Goal: Information Seeking & Learning: Learn about a topic

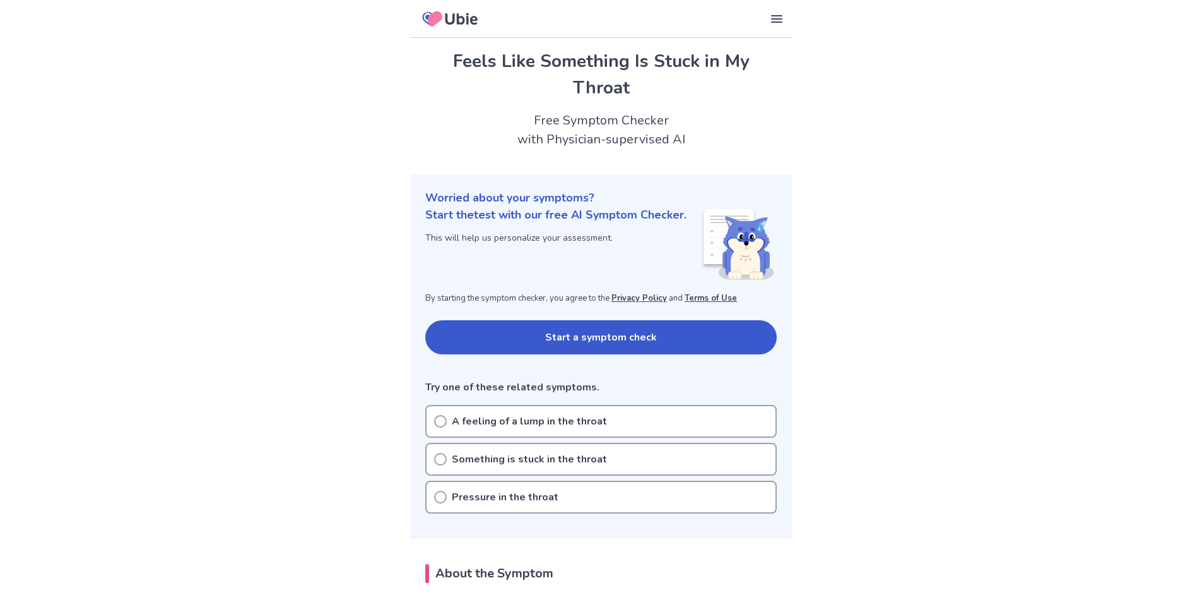
click at [434, 460] on icon at bounding box center [440, 459] width 13 height 13
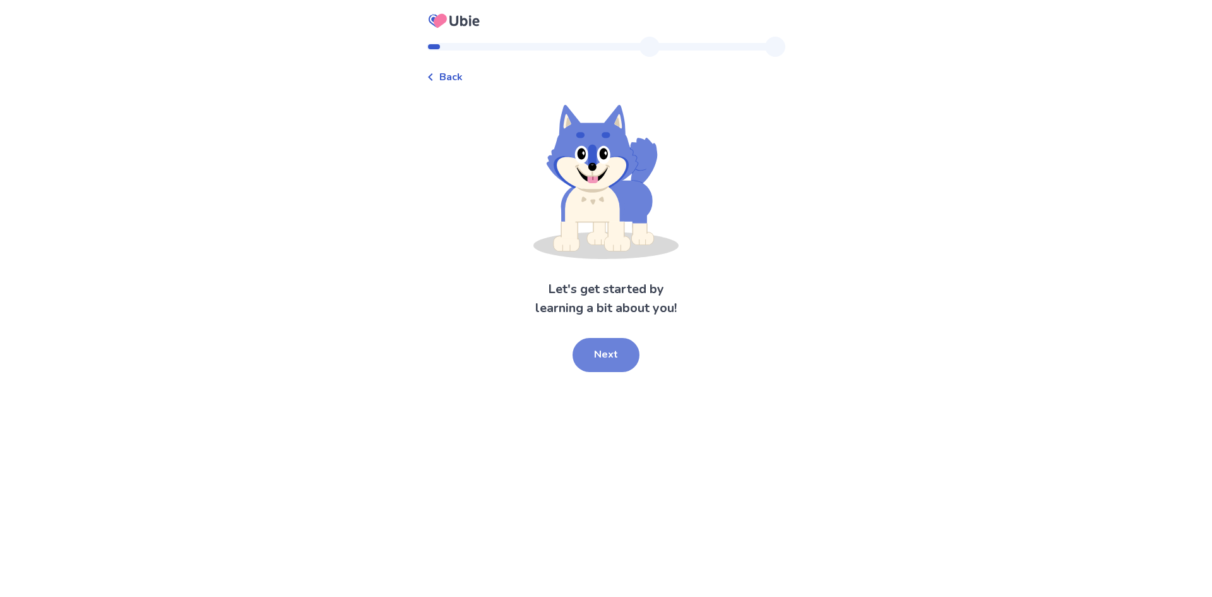
click at [602, 357] on button "Next" at bounding box center [606, 355] width 67 height 34
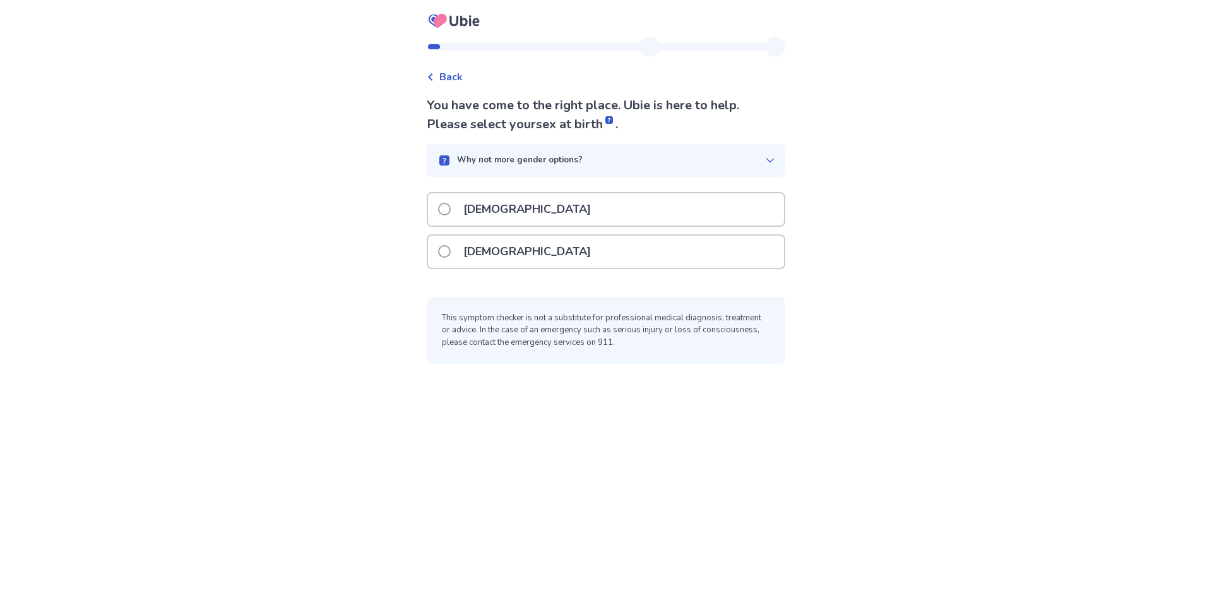
click at [475, 208] on p "Male" at bounding box center [527, 209] width 143 height 32
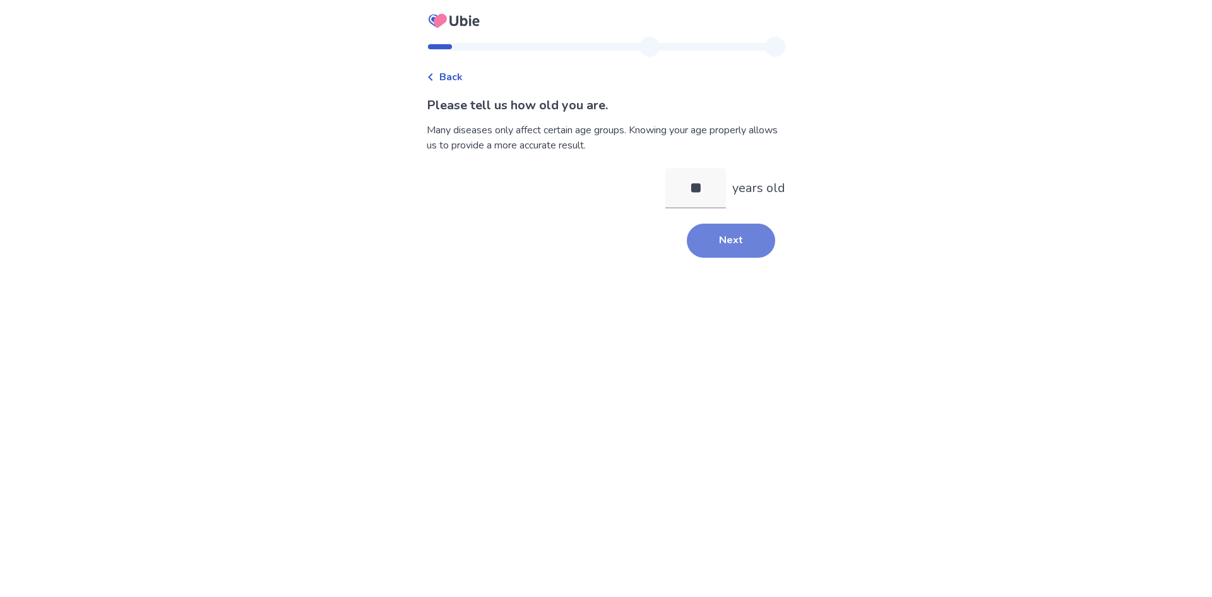
type input "**"
click at [711, 237] on button "Next" at bounding box center [731, 240] width 88 height 34
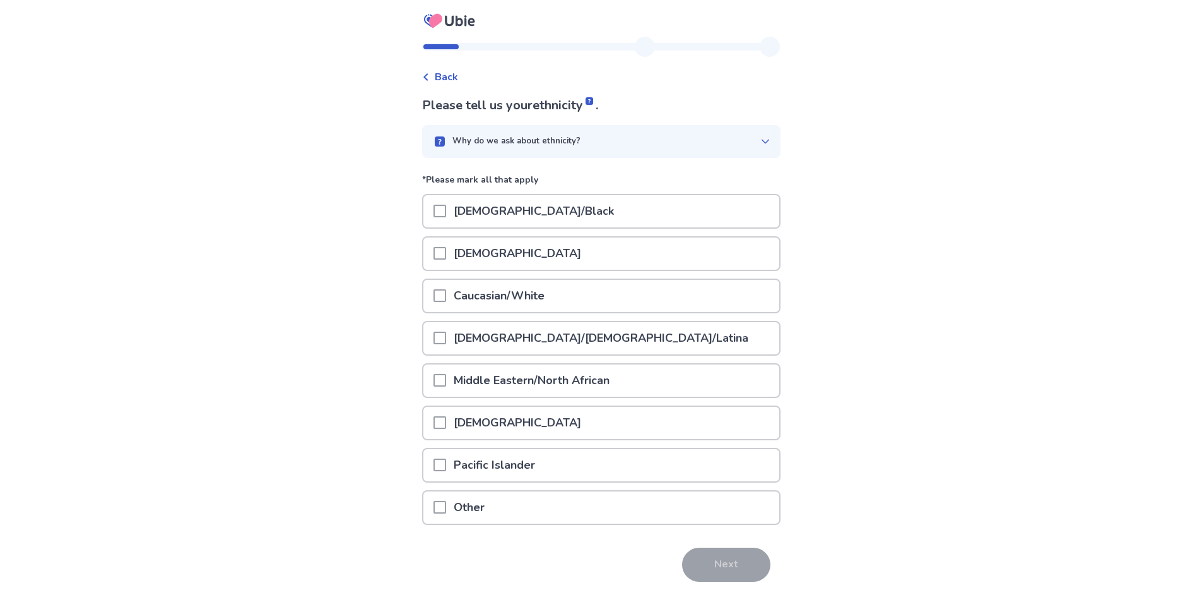
click at [444, 296] on span at bounding box center [440, 295] width 13 height 13
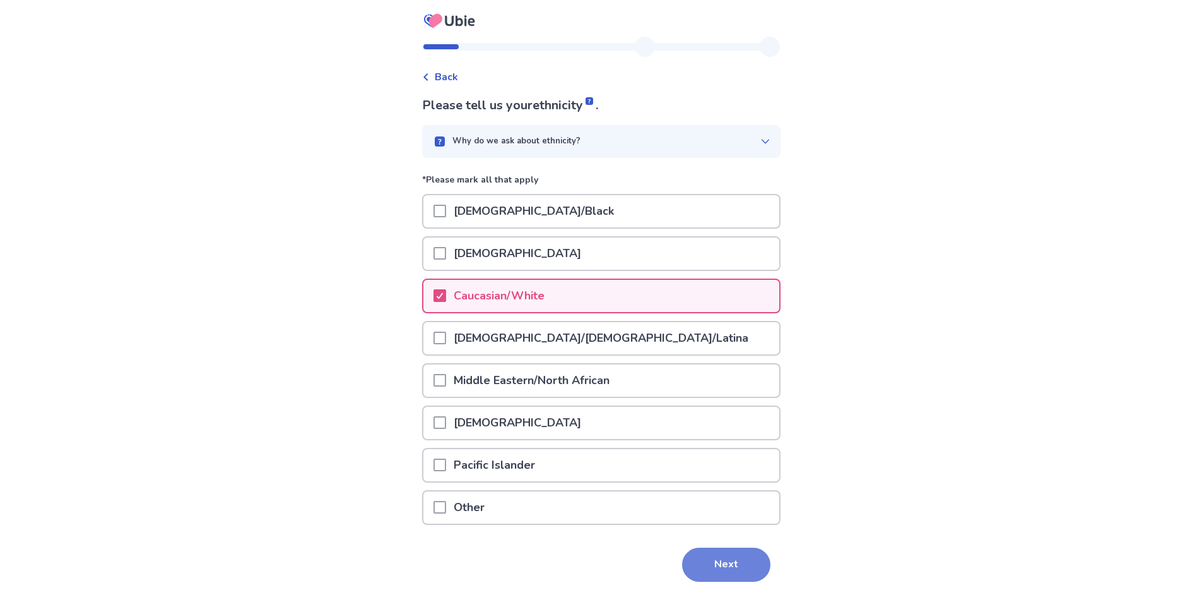
click at [720, 561] on button "Next" at bounding box center [726, 564] width 88 height 34
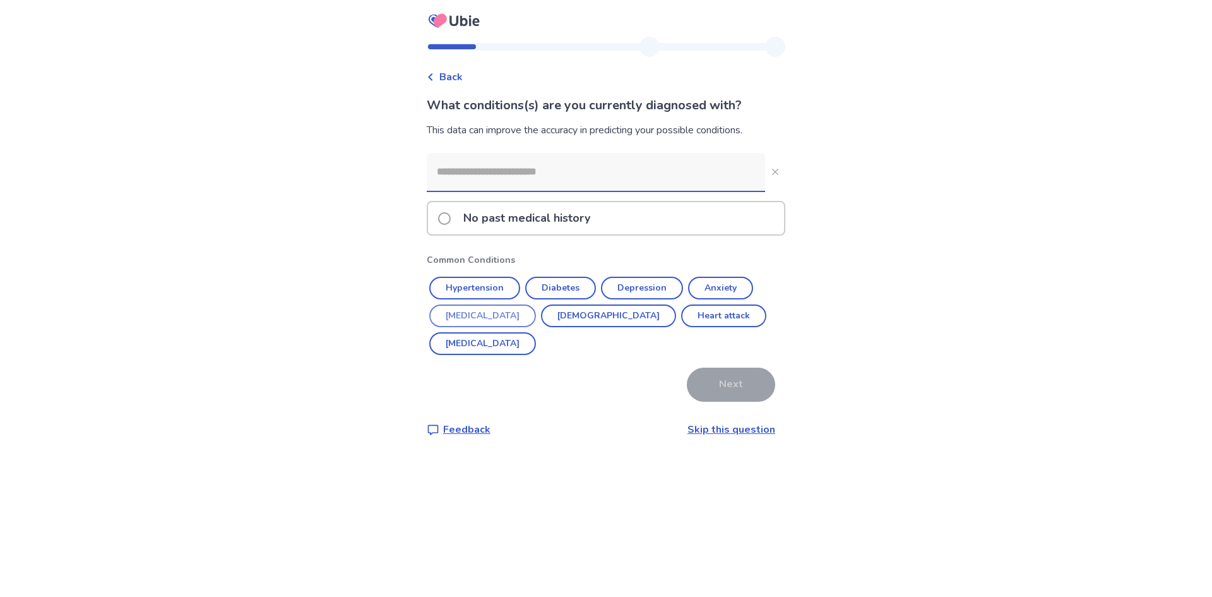
click at [484, 316] on button "High cholesterol" at bounding box center [482, 315] width 107 height 23
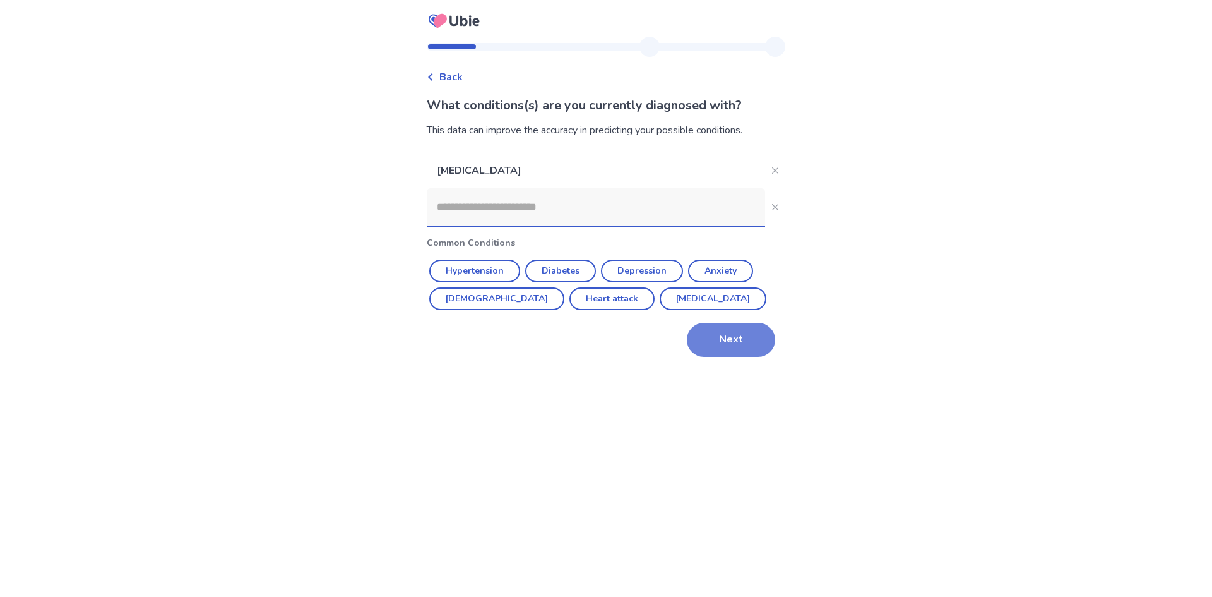
click at [730, 340] on button "Next" at bounding box center [731, 340] width 88 height 34
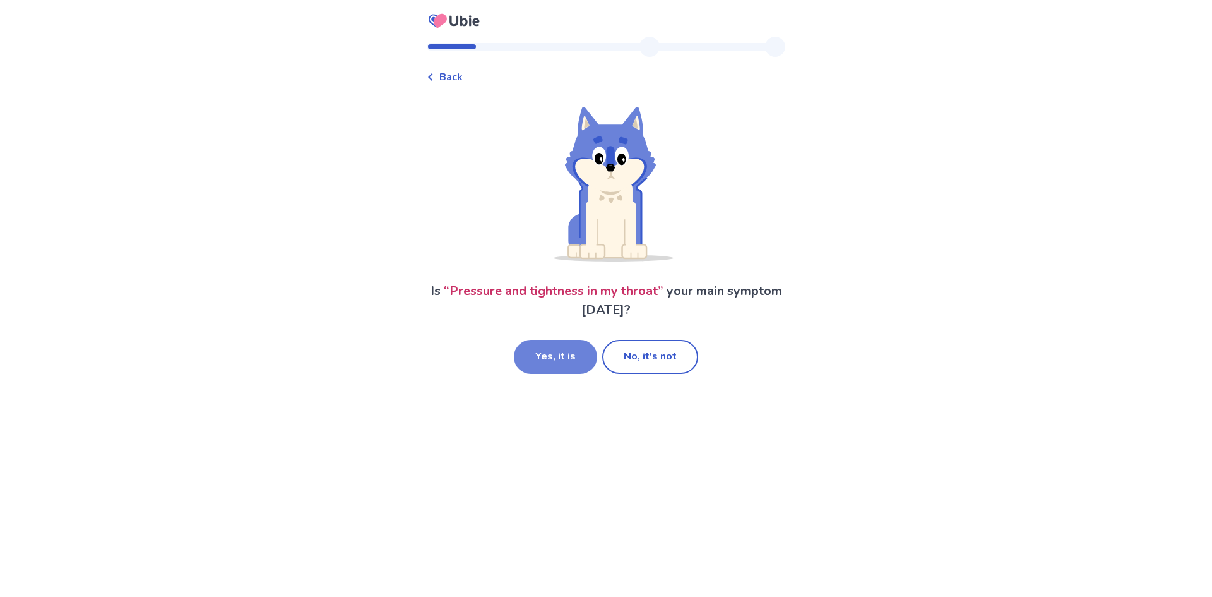
click at [545, 352] on button "Yes, it is" at bounding box center [555, 357] width 83 height 34
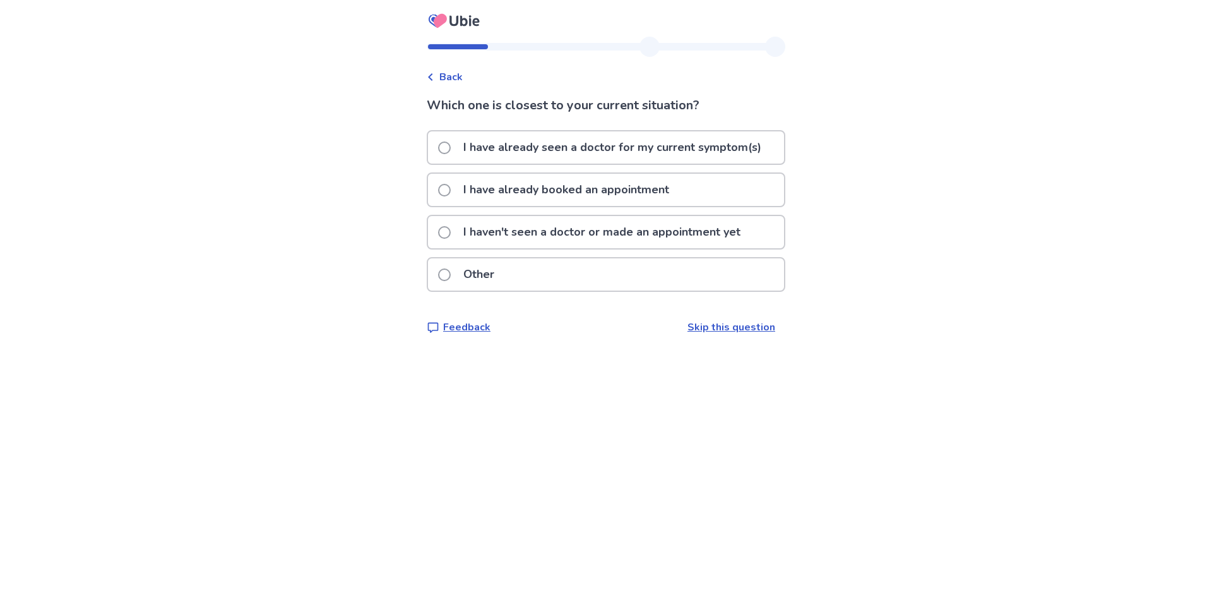
click at [448, 232] on span at bounding box center [444, 232] width 13 height 13
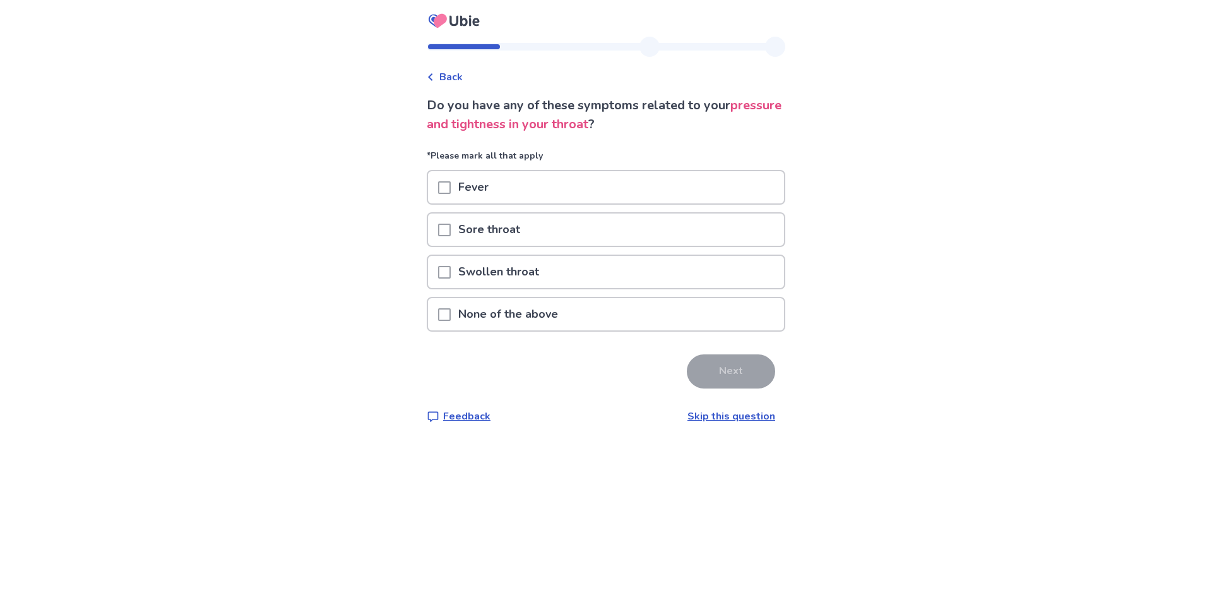
click at [451, 311] on span at bounding box center [444, 314] width 13 height 13
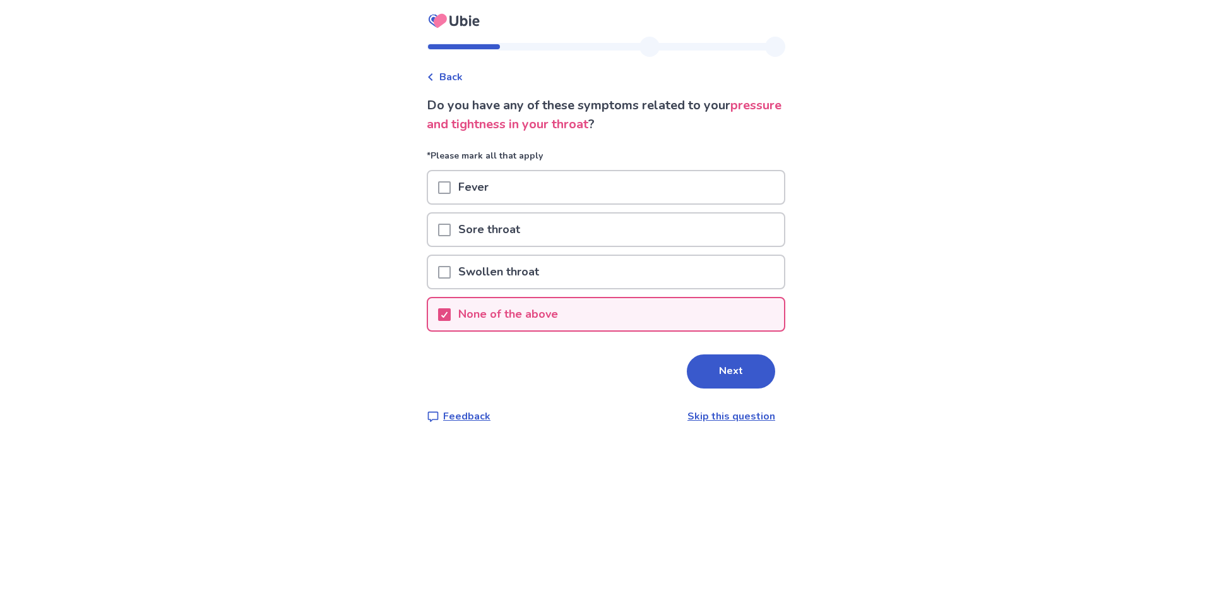
click at [451, 273] on span at bounding box center [444, 272] width 13 height 13
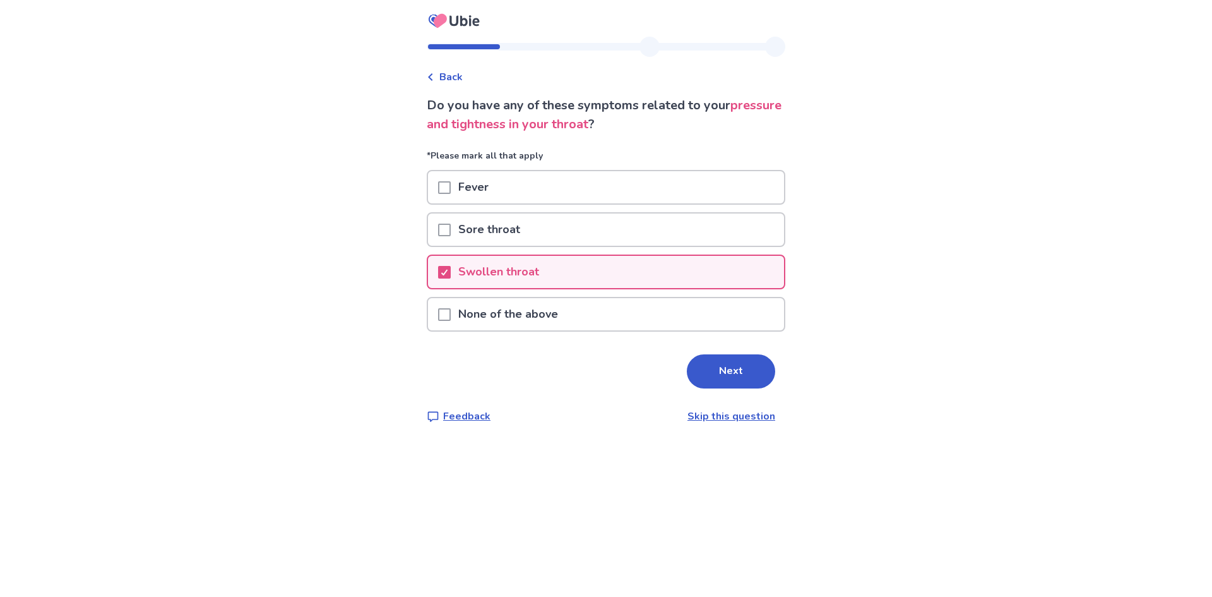
click at [450, 262] on div at bounding box center [444, 272] width 13 height 32
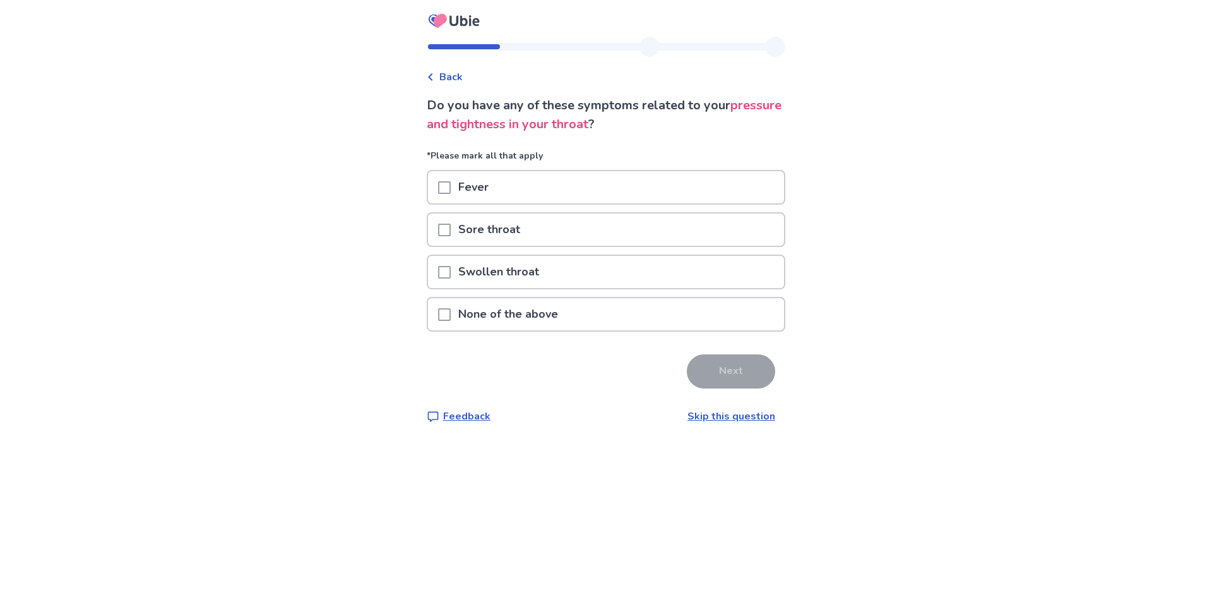
click at [451, 314] on span at bounding box center [444, 314] width 13 height 13
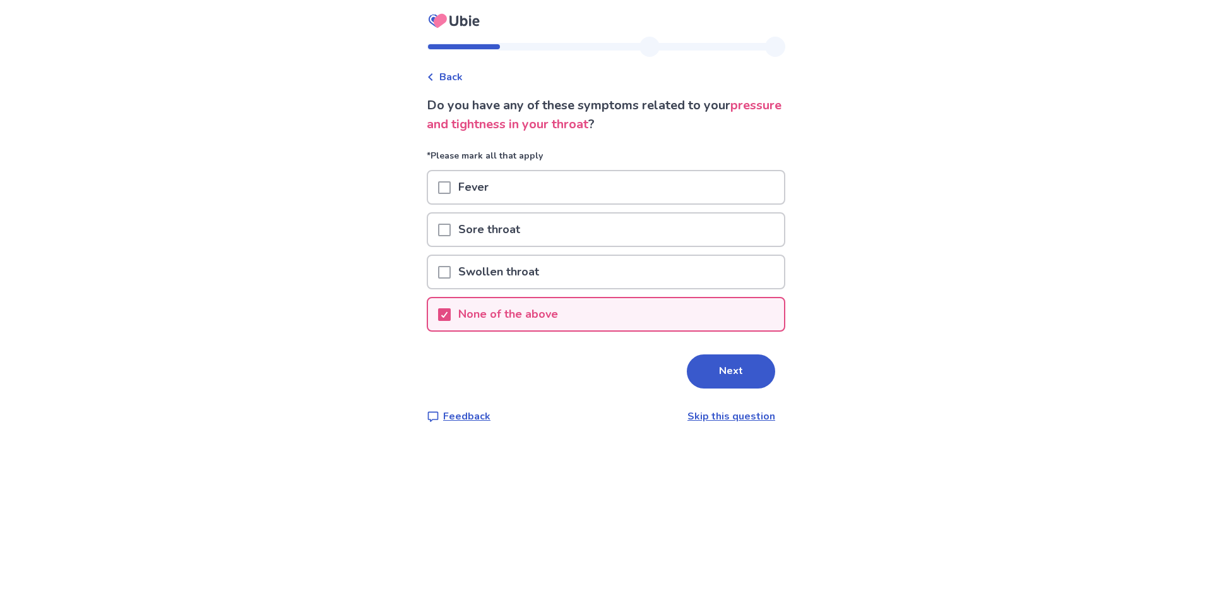
click at [717, 362] on button "Next" at bounding box center [731, 371] width 88 height 34
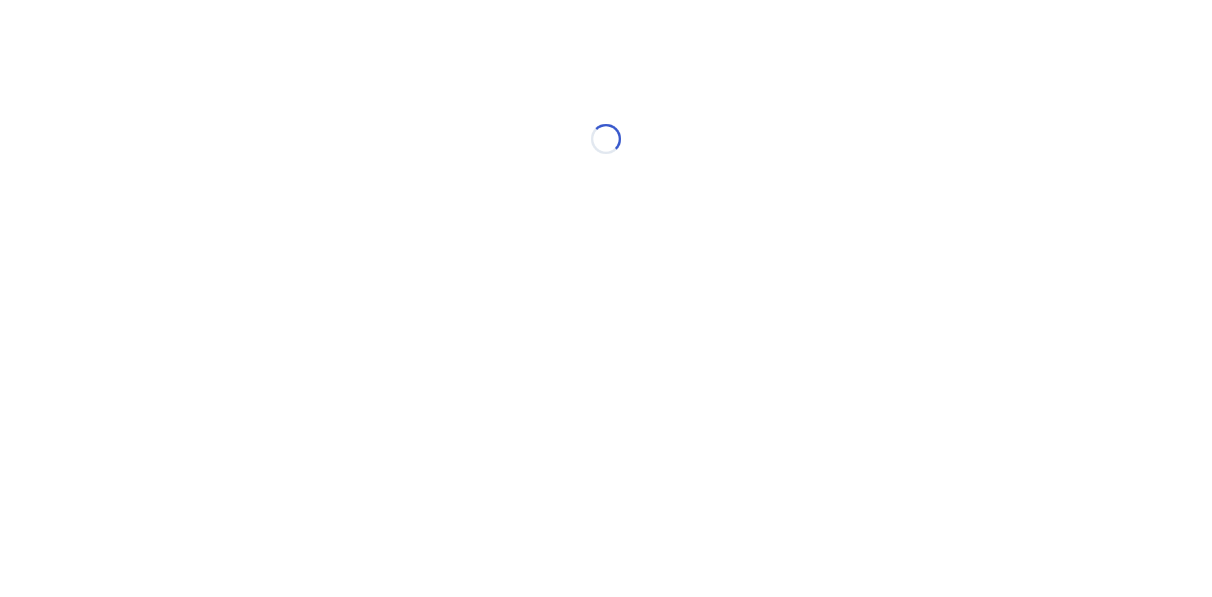
select select "*"
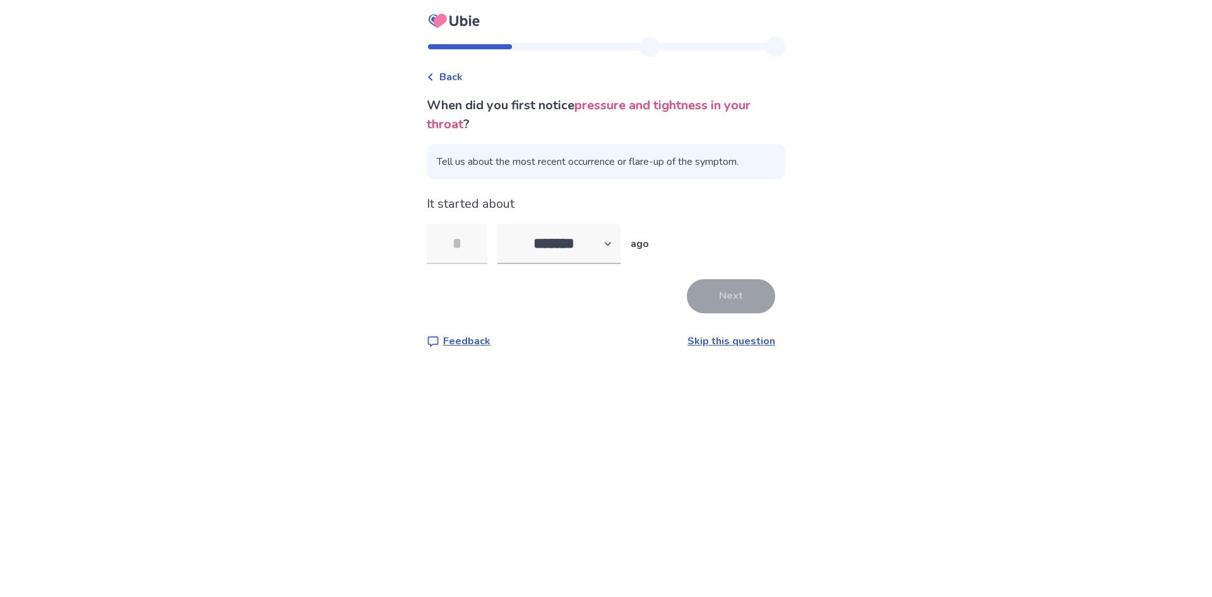
click at [459, 239] on input "tel" at bounding box center [457, 243] width 61 height 40
type input "*"
click at [733, 291] on button "Next" at bounding box center [731, 296] width 88 height 34
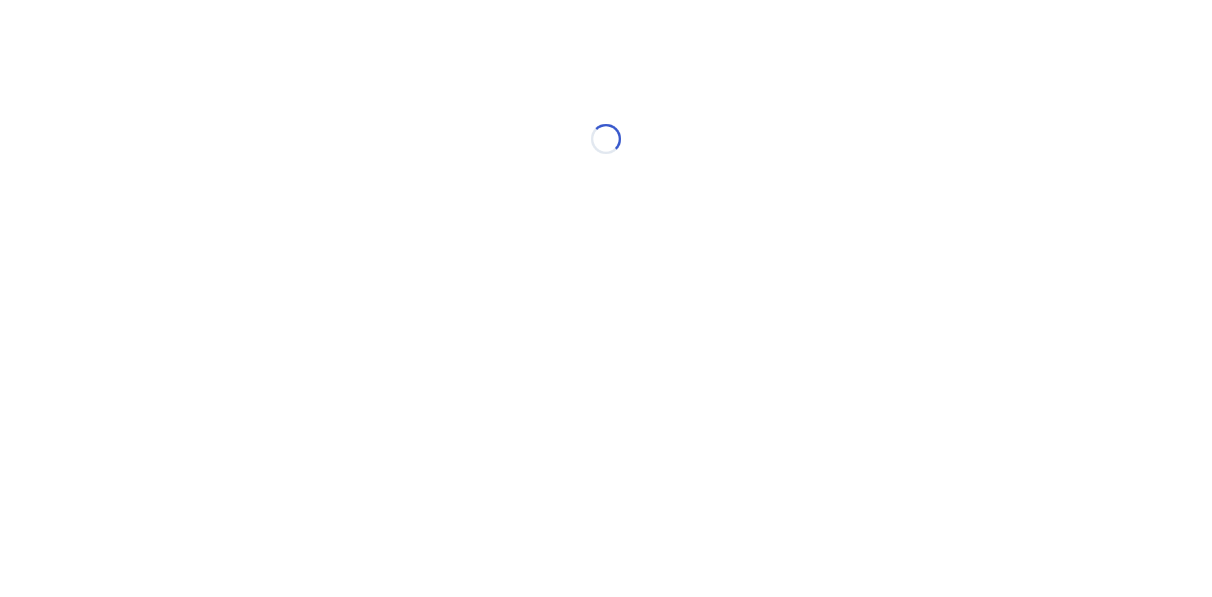
select select "*"
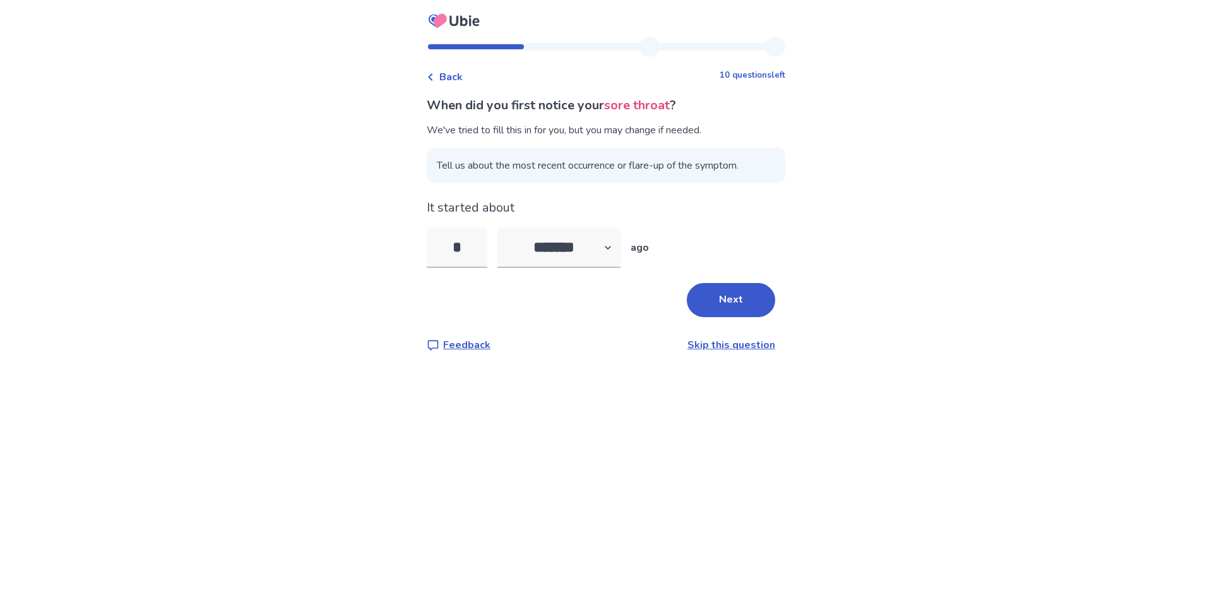
click at [458, 75] on span "Back" at bounding box center [450, 76] width 23 height 15
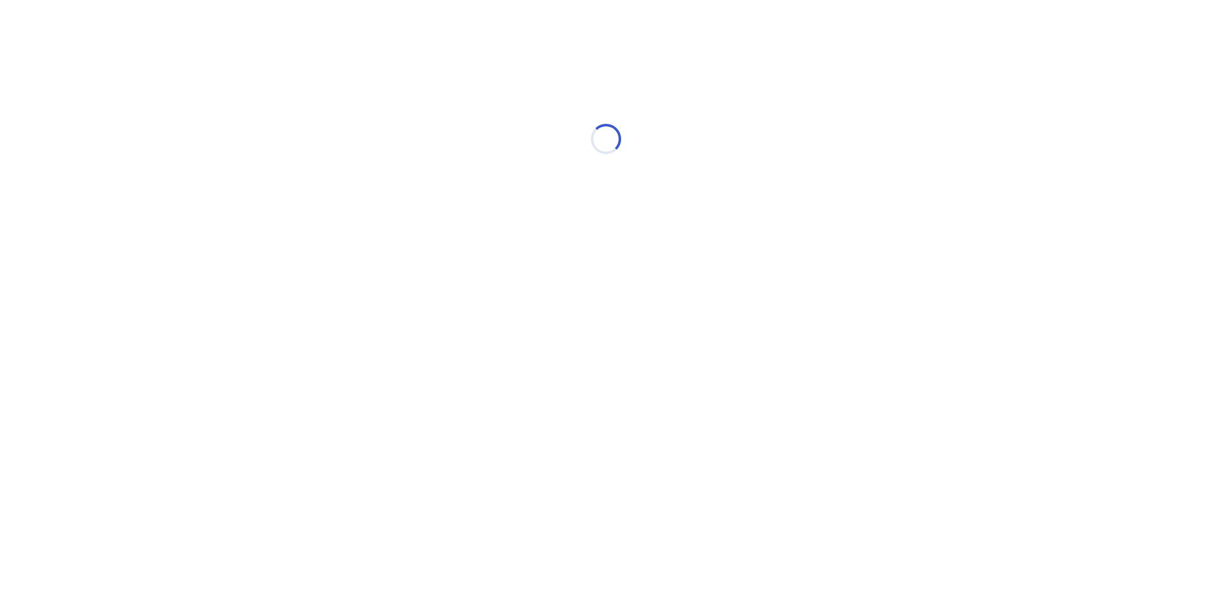
select select "*"
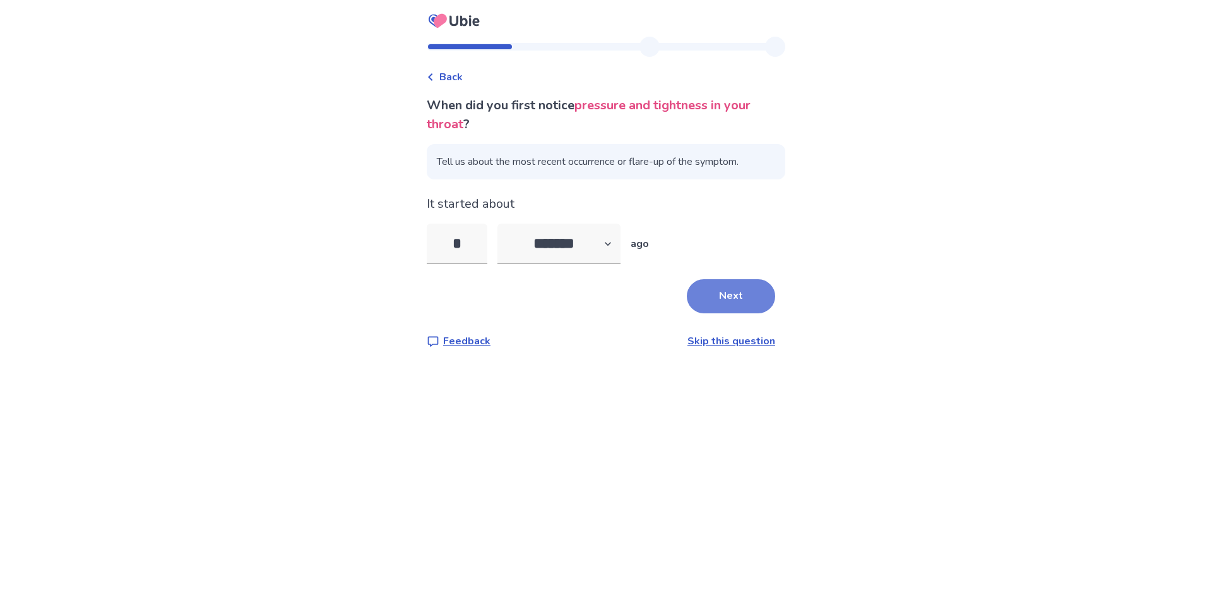
click at [727, 293] on button "Next" at bounding box center [731, 296] width 88 height 34
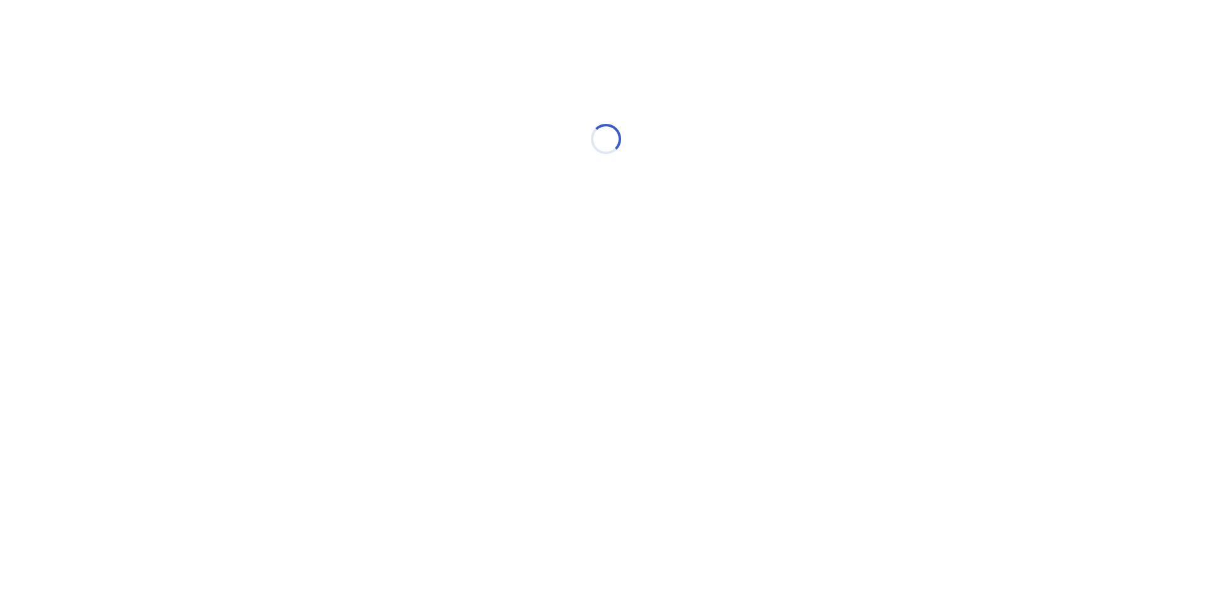
select select "*"
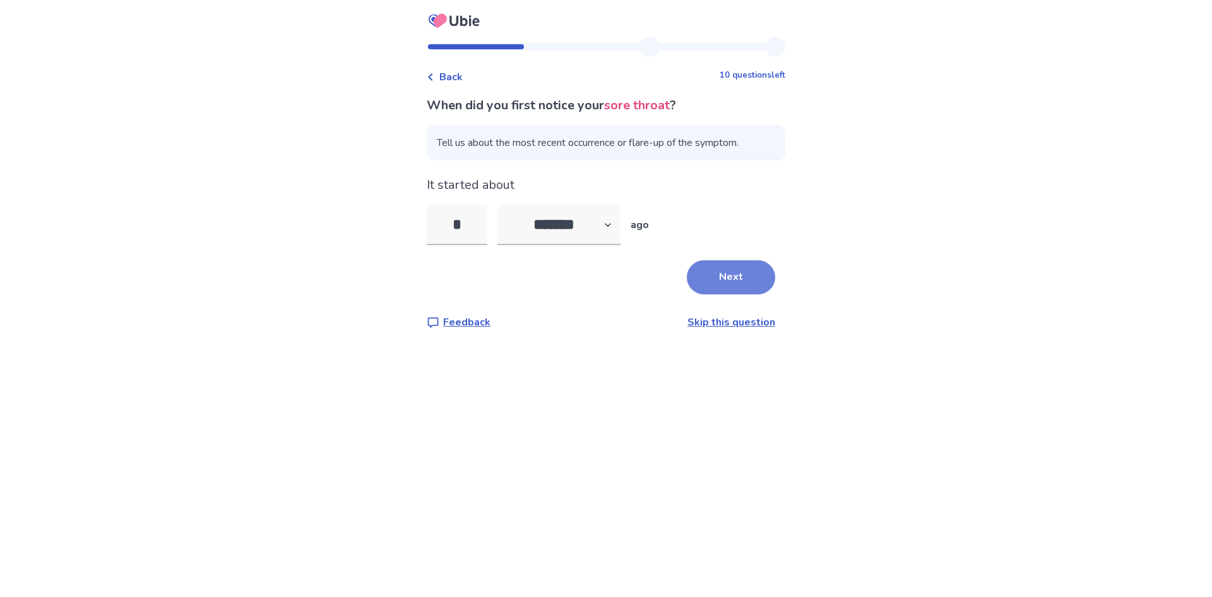
type input "*"
click at [728, 278] on button "Next" at bounding box center [731, 277] width 88 height 34
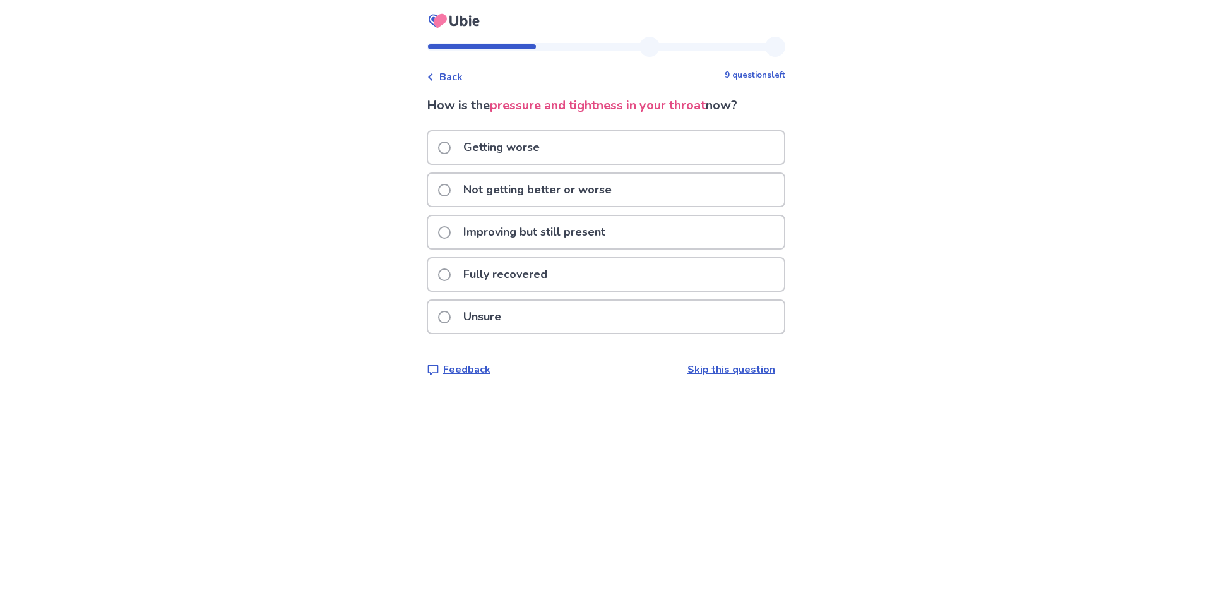
drag, startPoint x: 445, startPoint y: 133, endPoint x: 873, endPoint y: 170, distance: 429.5
click at [873, 170] on div "Back 9 questions left How is the pressure and tightness in your throat now? Get…" at bounding box center [606, 298] width 1212 height 597
click at [458, 193] on label "Not getting better or worse" at bounding box center [528, 190] width 181 height 32
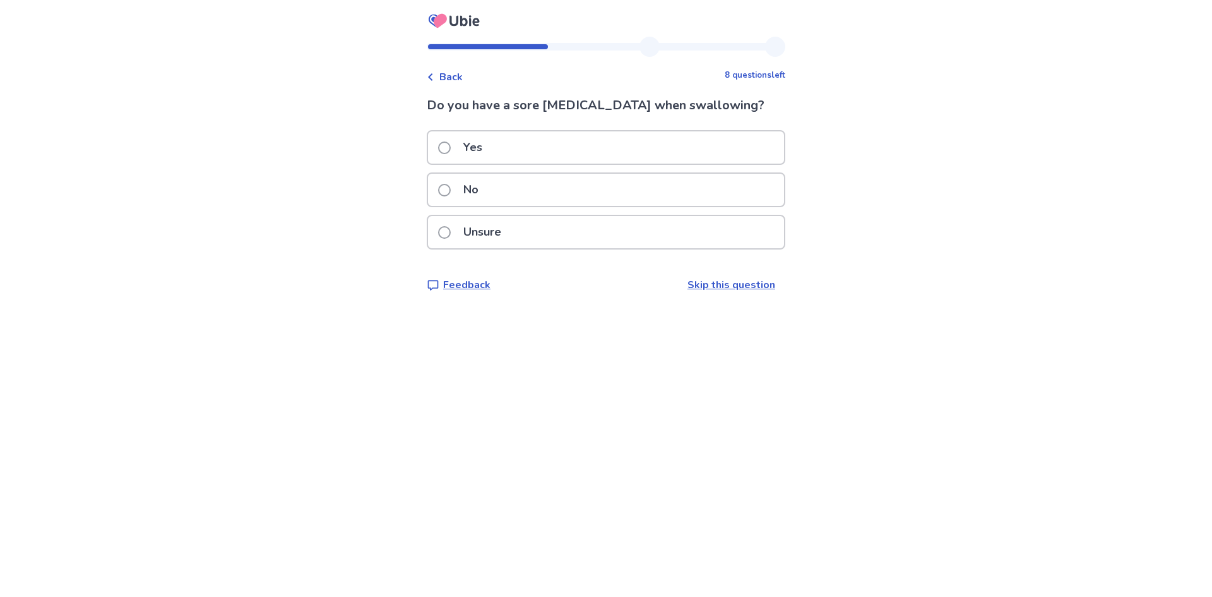
click at [451, 193] on span at bounding box center [444, 190] width 13 height 13
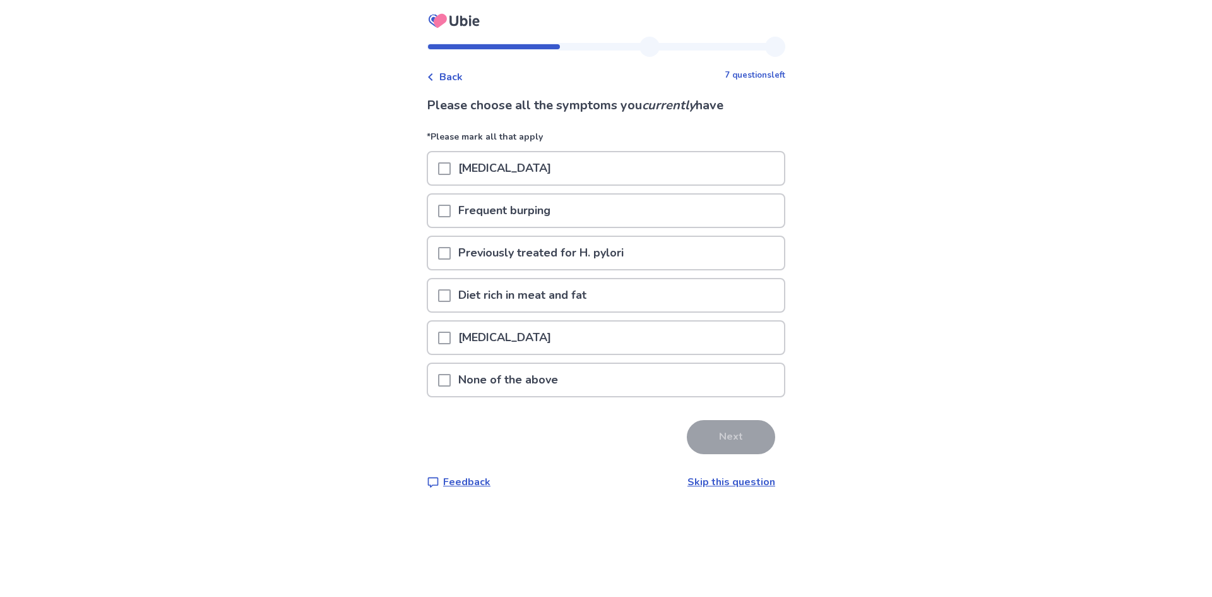
click at [444, 376] on div "None of the above" at bounding box center [606, 380] width 356 height 32
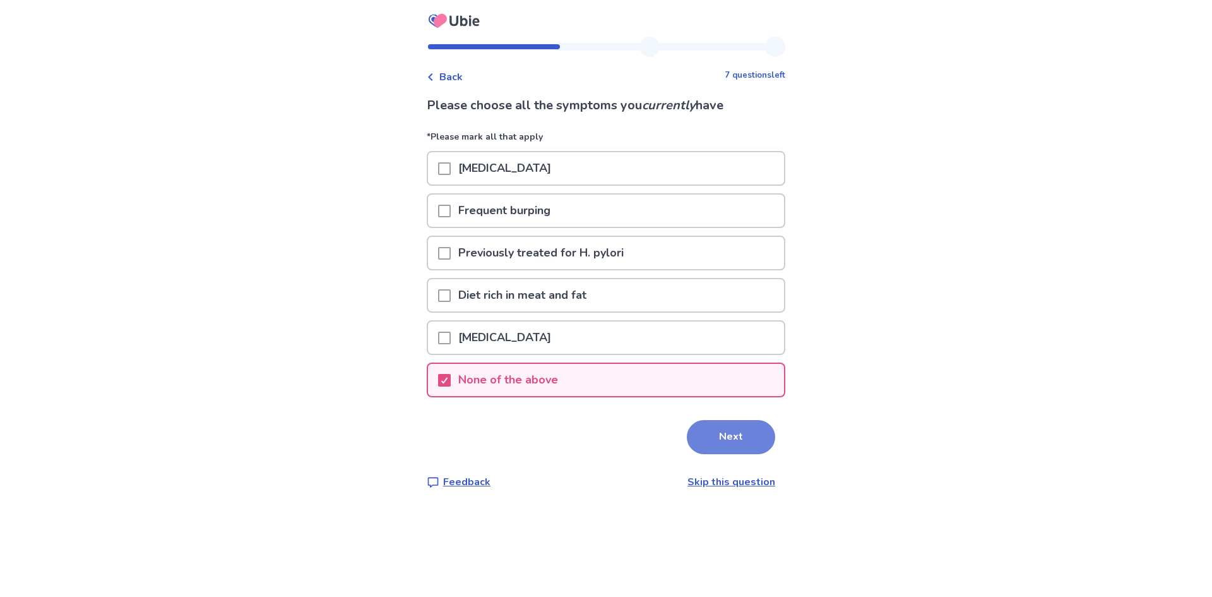
click at [701, 438] on button "Next" at bounding box center [731, 437] width 88 height 34
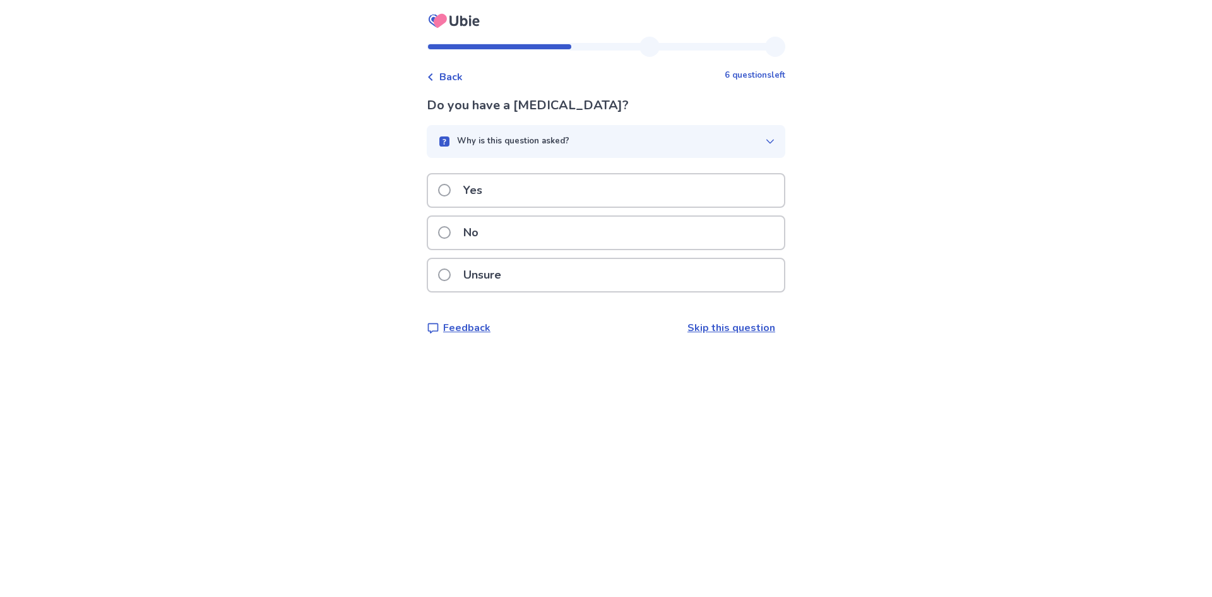
click at [448, 231] on span at bounding box center [444, 232] width 13 height 13
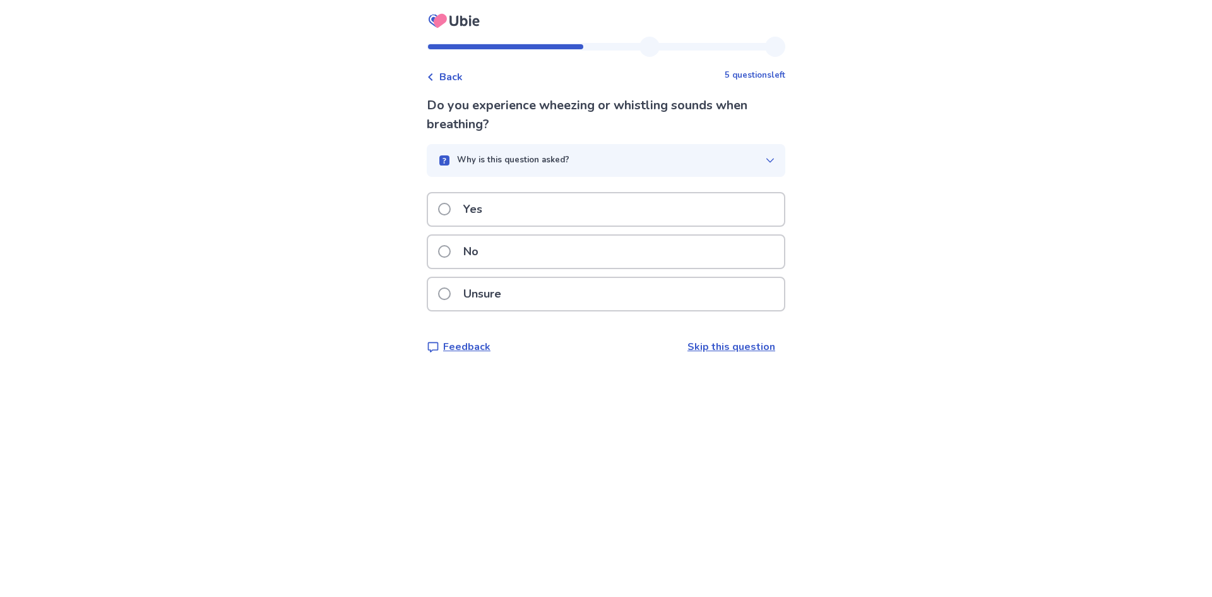
click at [451, 203] on span at bounding box center [444, 209] width 13 height 13
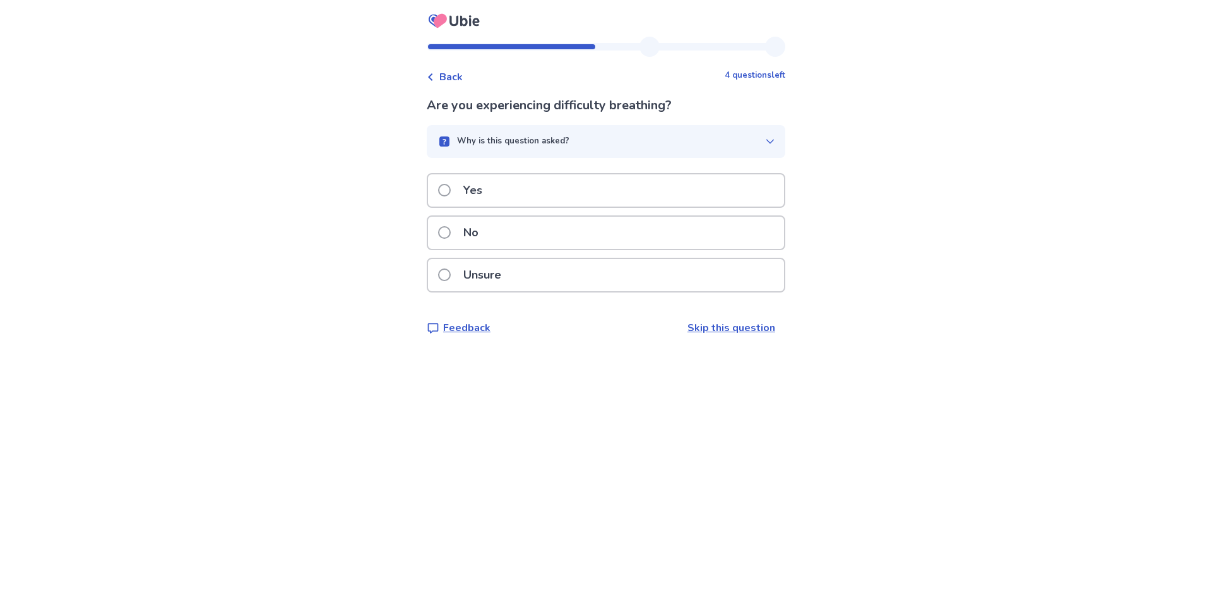
click at [459, 231] on label "No" at bounding box center [462, 233] width 48 height 32
click at [470, 240] on p "No" at bounding box center [471, 233] width 30 height 32
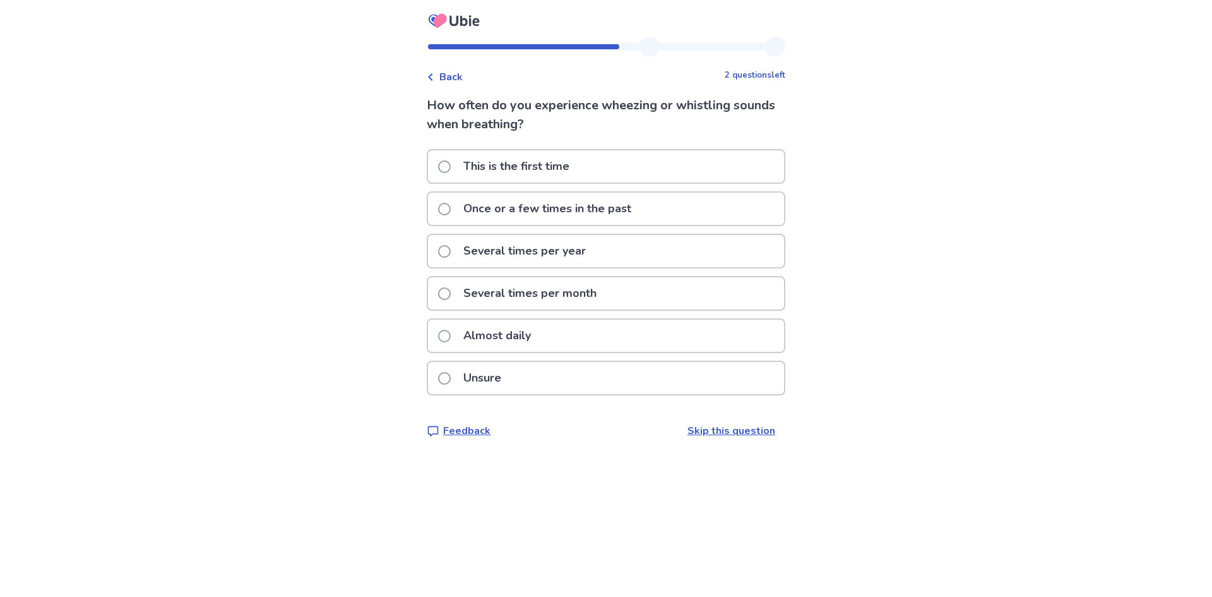
click at [448, 164] on span at bounding box center [444, 166] width 13 height 13
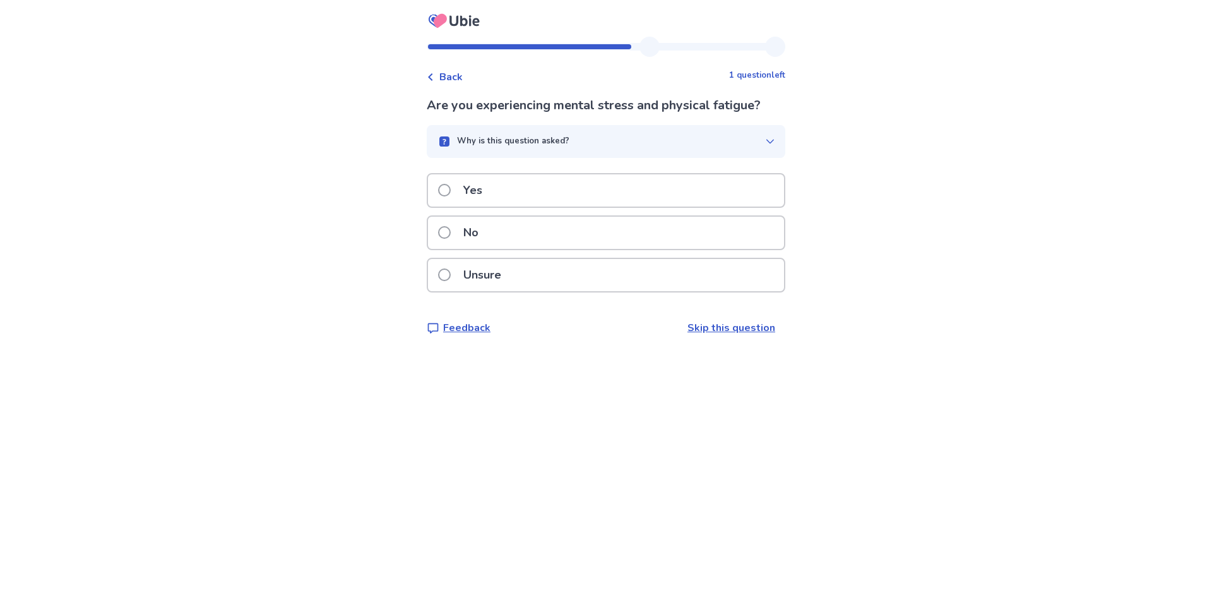
click at [462, 238] on label "No" at bounding box center [462, 233] width 48 height 32
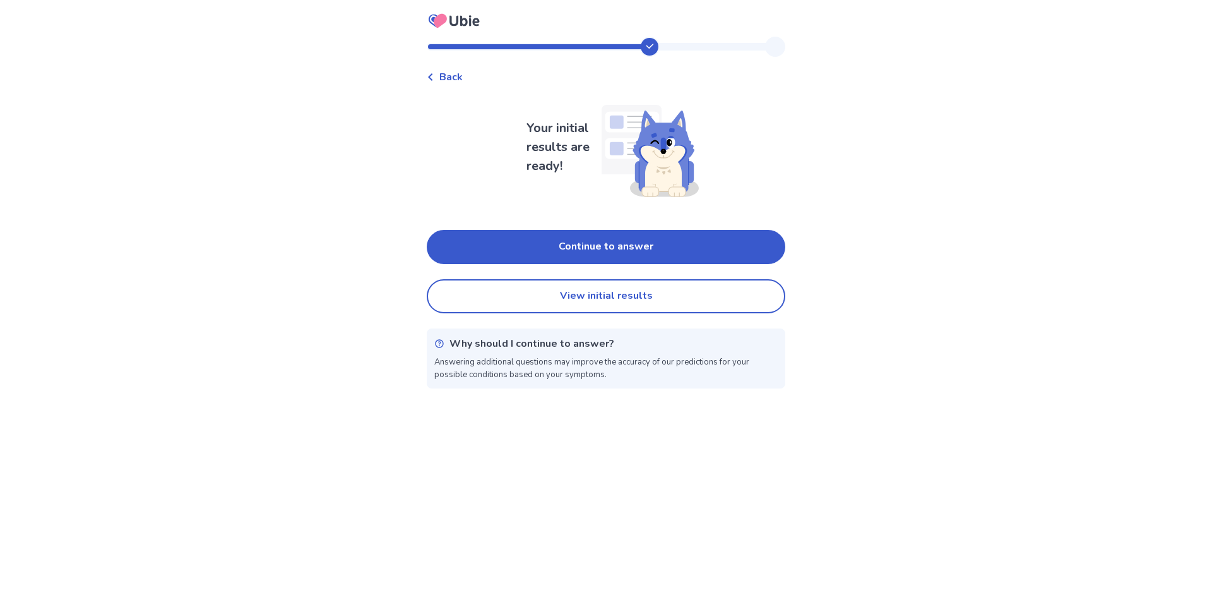
click at [563, 288] on button "View initial results" at bounding box center [606, 296] width 359 height 34
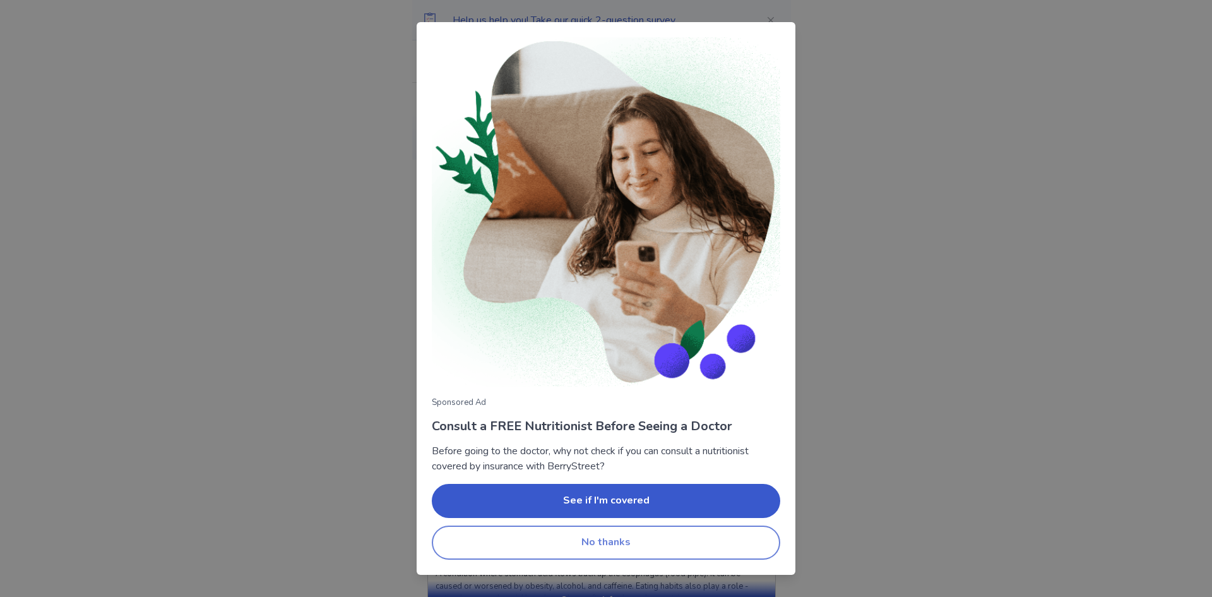
click at [622, 552] on button "No thanks" at bounding box center [606, 542] width 348 height 34
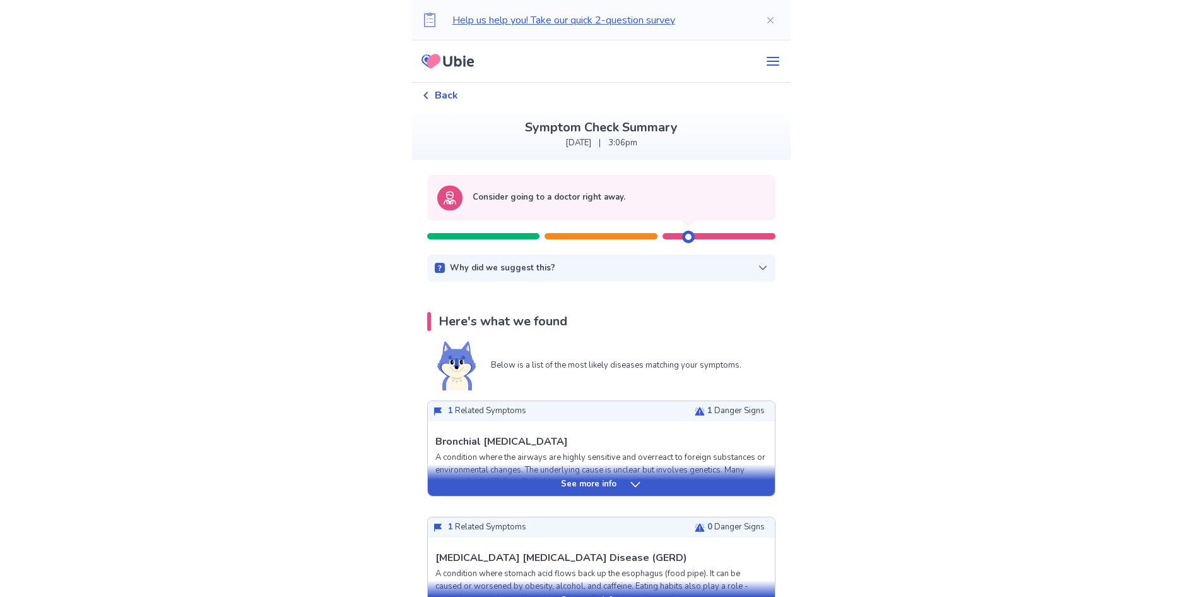
click at [721, 261] on div "Why did we suggest this? This suggestion is based on the severity level of a fe…" at bounding box center [601, 268] width 348 height 28
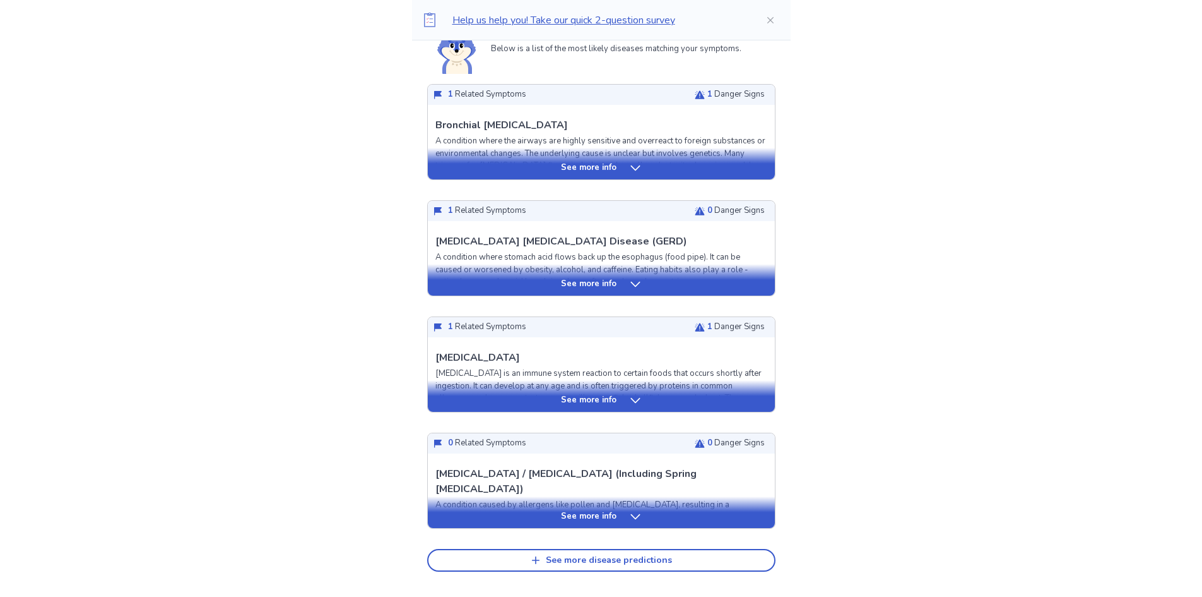
scroll to position [514, 0]
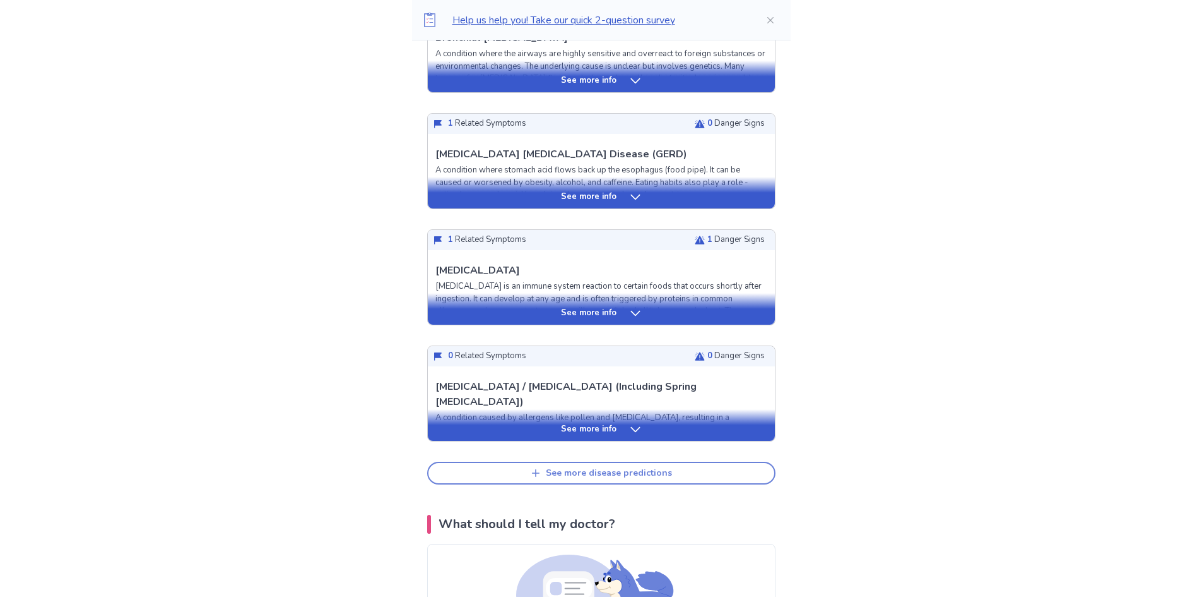
click at [614, 475] on div "See more disease predictions" at bounding box center [609, 473] width 126 height 11
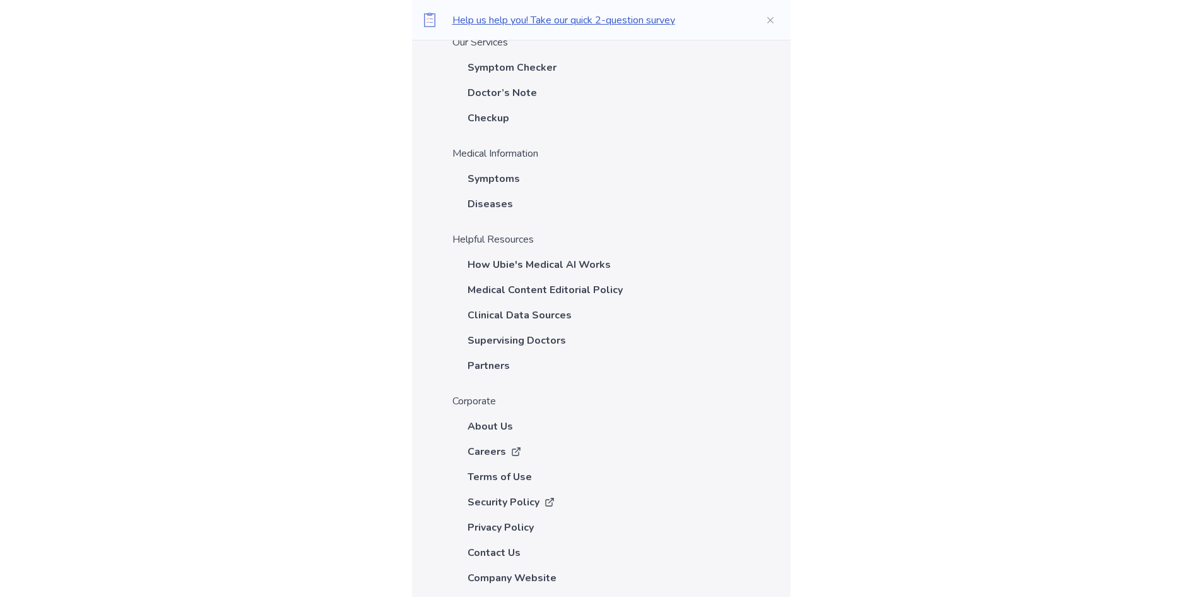
scroll to position [3671, 0]
